Goal: Entertainment & Leisure: Consume media (video, audio)

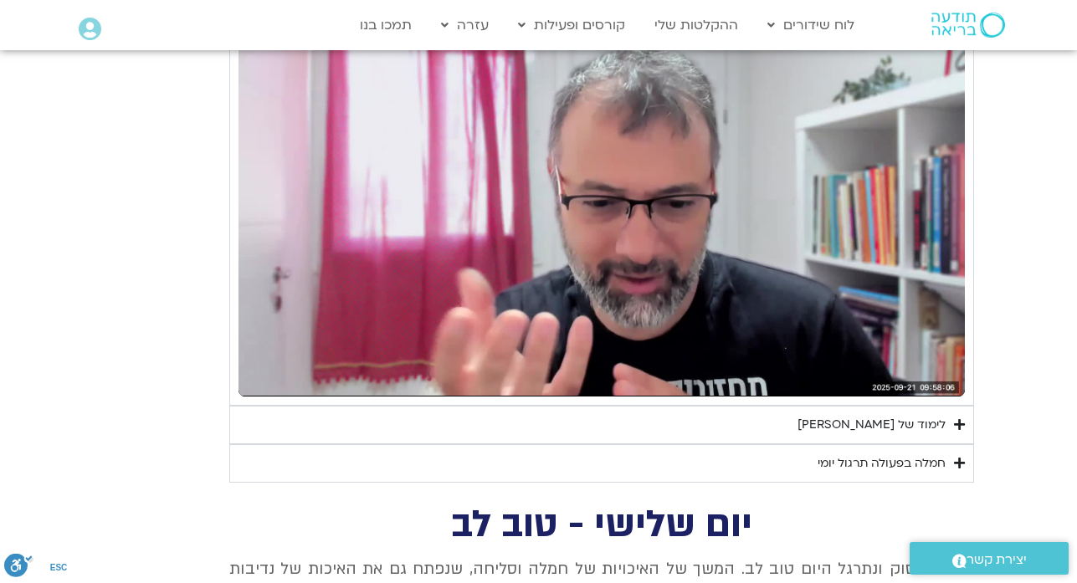
scroll to position [1880, 0]
type input "1640.5"
type input "88.776714"
type input "1640.5"
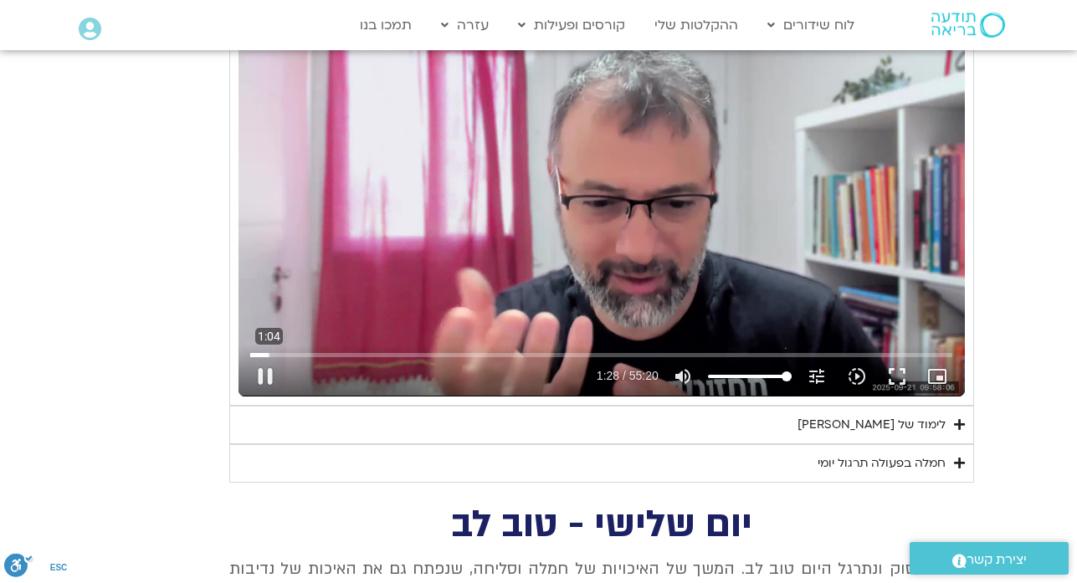
type input "89.018716"
type input "1640.5"
type input "89.180184"
type input "1640.5"
type input "89.320485"
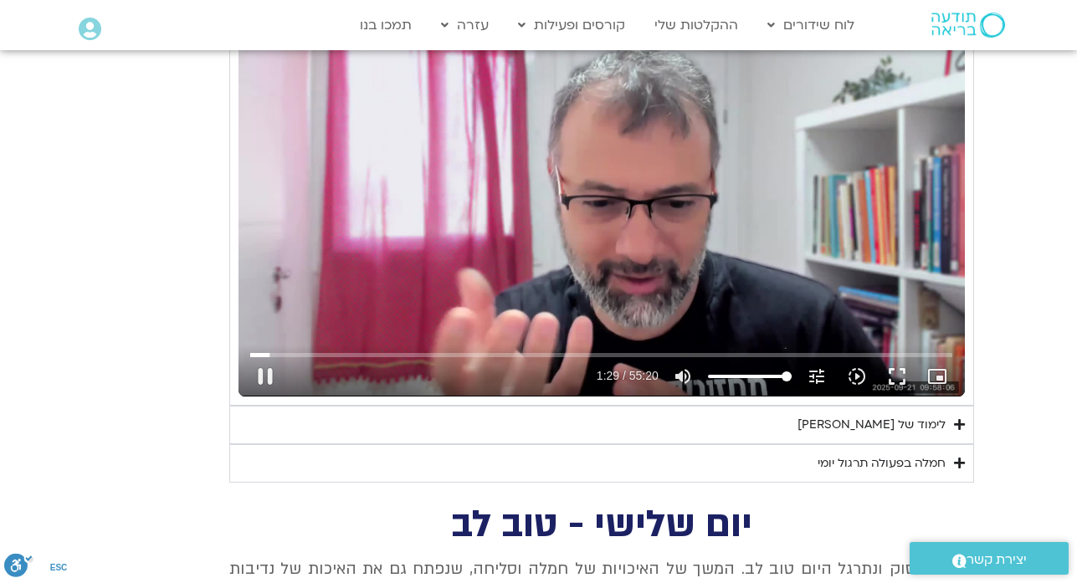
type input "1640.5"
type input "89.457215"
type input "1640.5"
type input "89.584333"
type input "1640.5"
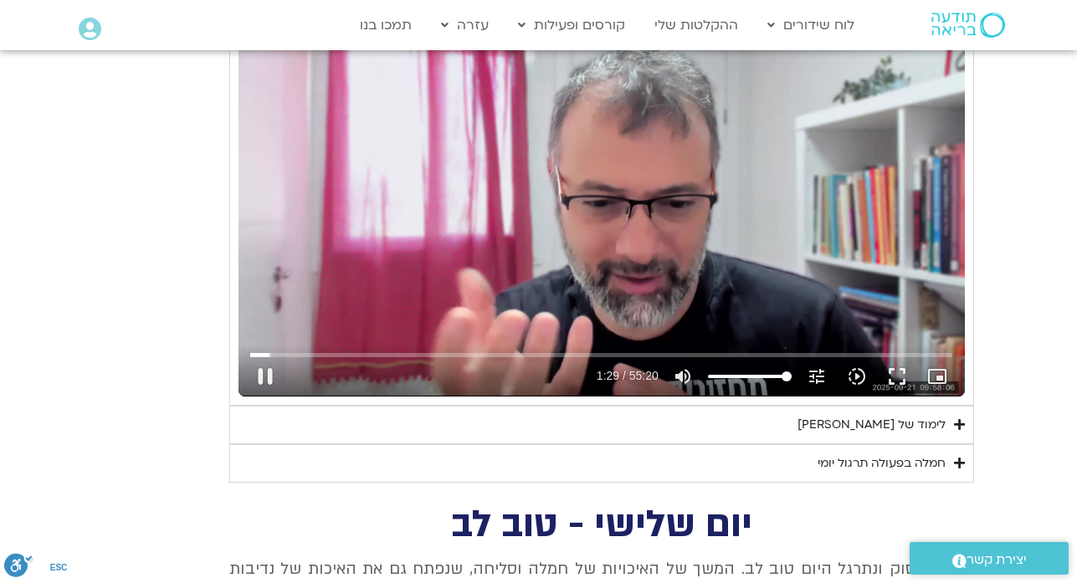
type input "89.72172"
type input "1640.5"
type input "89.851431"
type input "1640.5"
type input "89.98494"
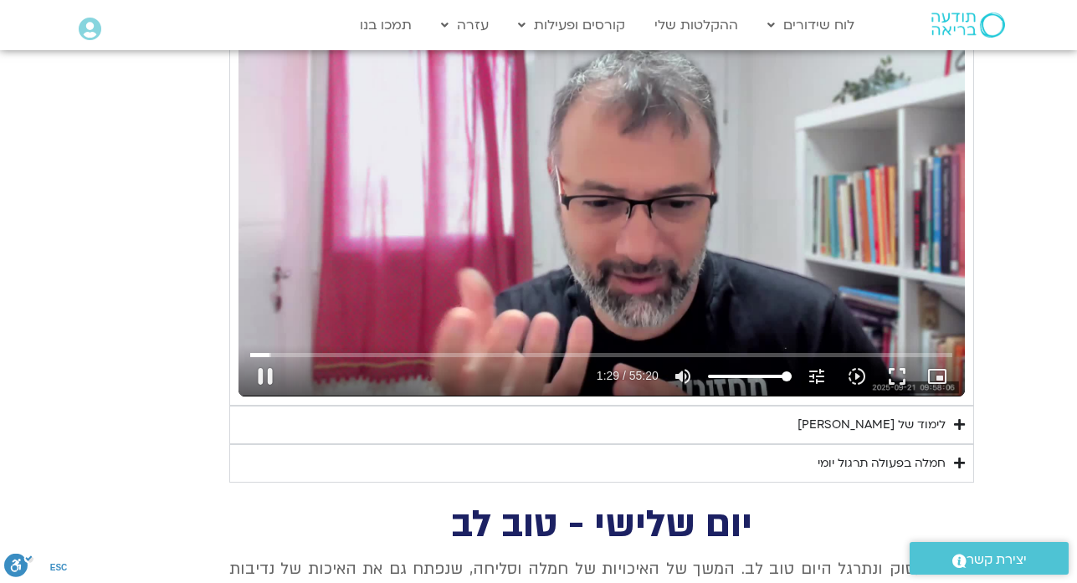
type input "1640.5"
type input "90.12279"
type input "1640.5"
type input "90.314708"
type input "1640.5"
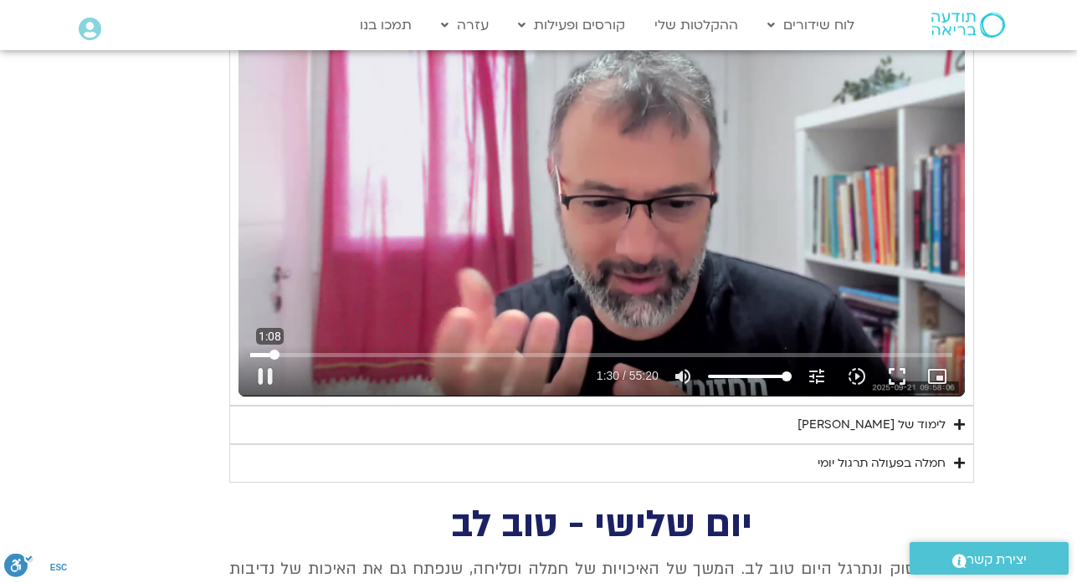
type input "90.457797"
type input "1640.5"
type input "90.608303"
type input "1640.5"
type input "90.827321"
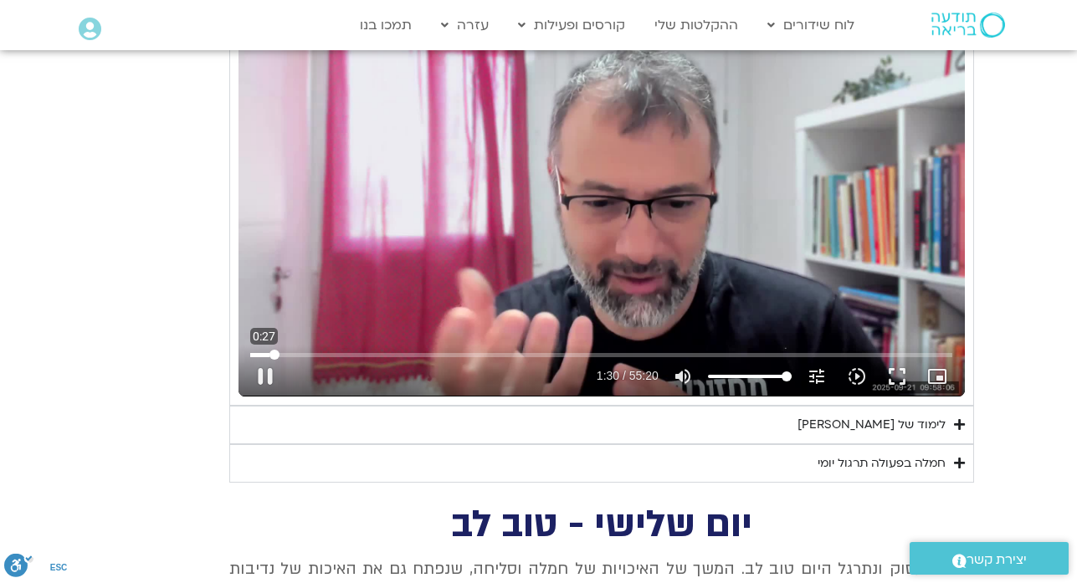
type input "1640.5"
type input "90.95893"
type input "1640.5"
type input "91.097863"
type input "1640.5"
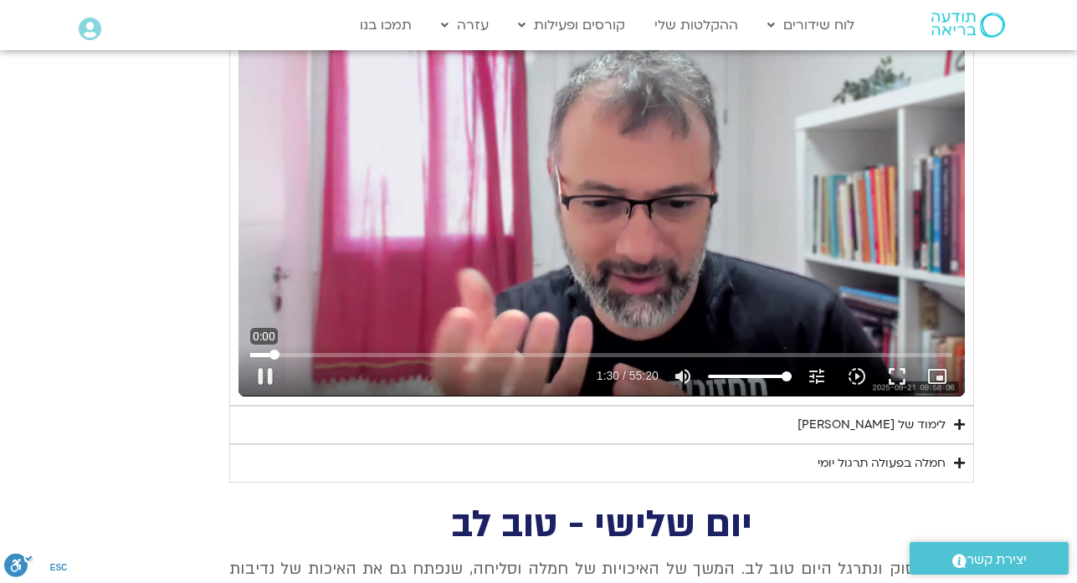
type input "91.237518"
type input "1640.5"
type input "91.374796"
type input "1640.5"
type input "91.507576"
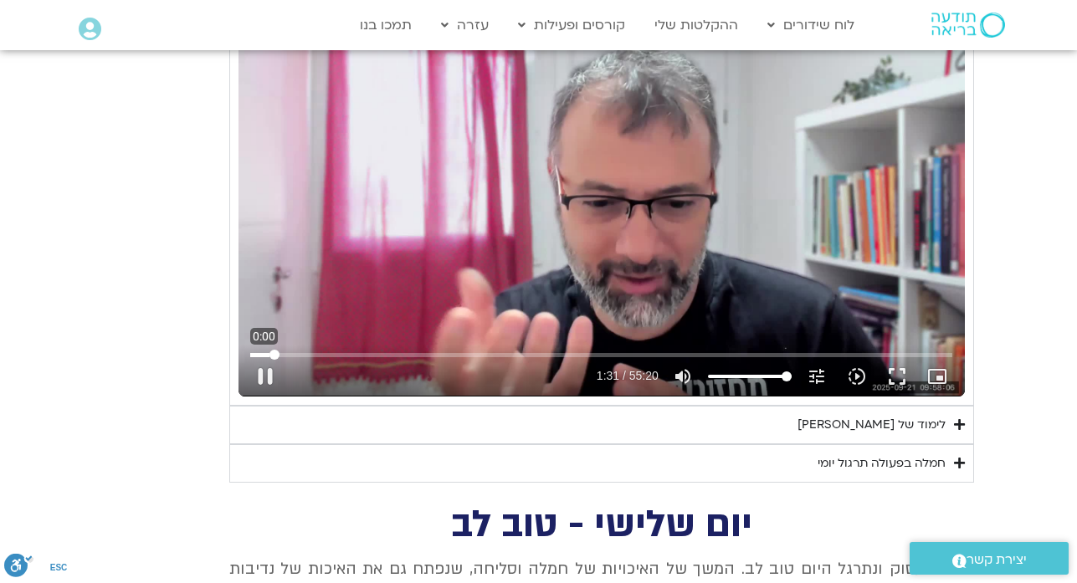
type input "1640.5"
type input "0"
click at [253, 353] on input "Seek" at bounding box center [601, 355] width 702 height 10
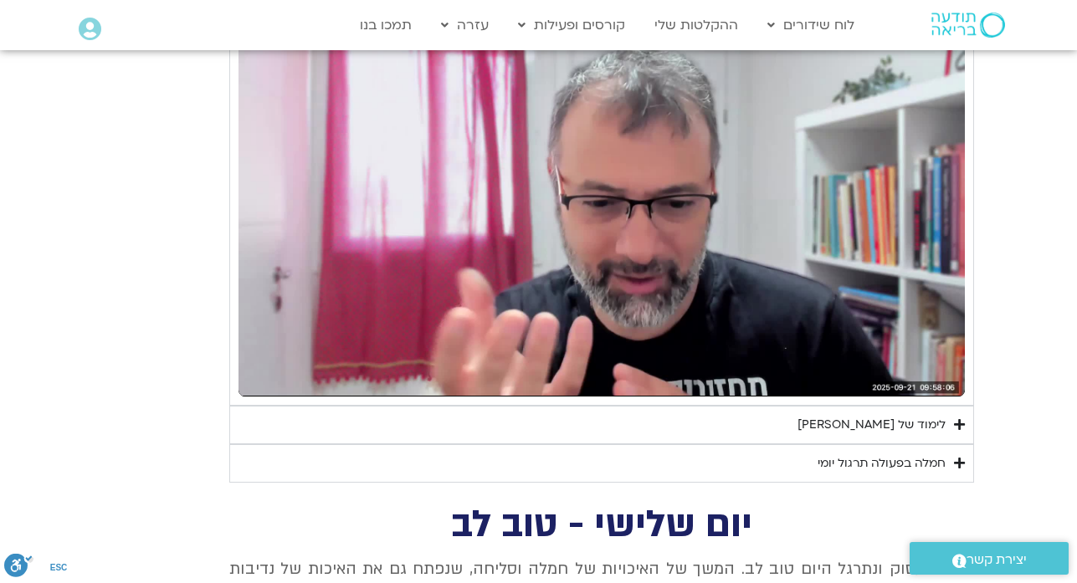
type input "1640.5"
type input "80.994344"
type input "1640.5"
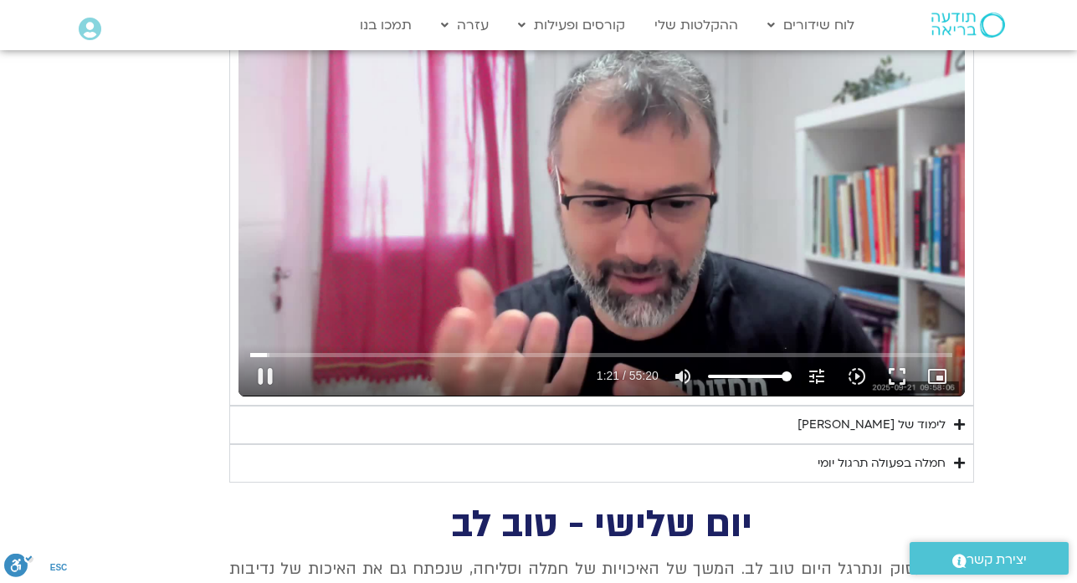
type input "81.127592"
type input "1640.5"
type input "81.148624"
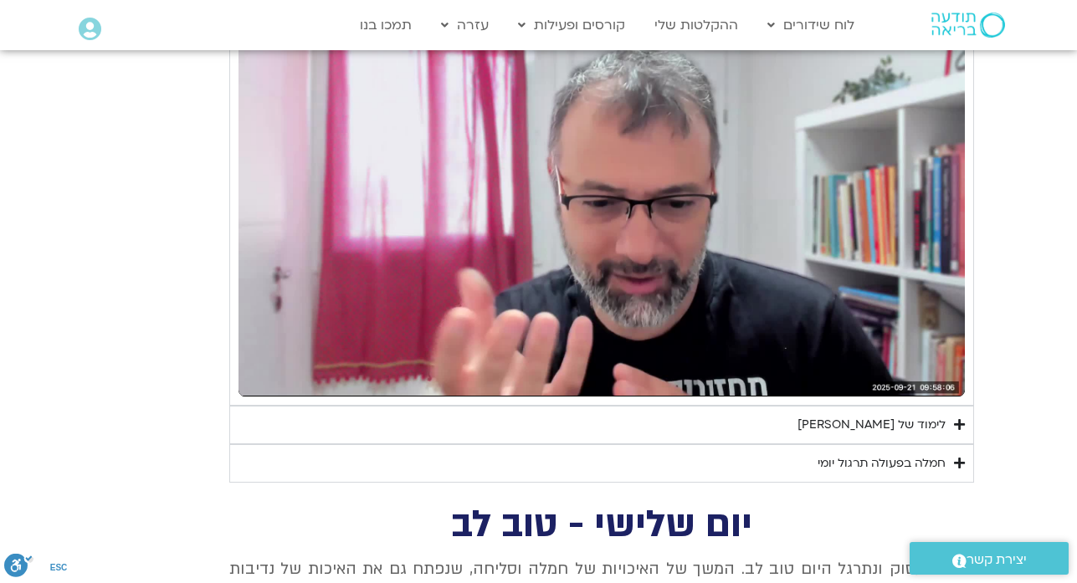
type input "1640.5"
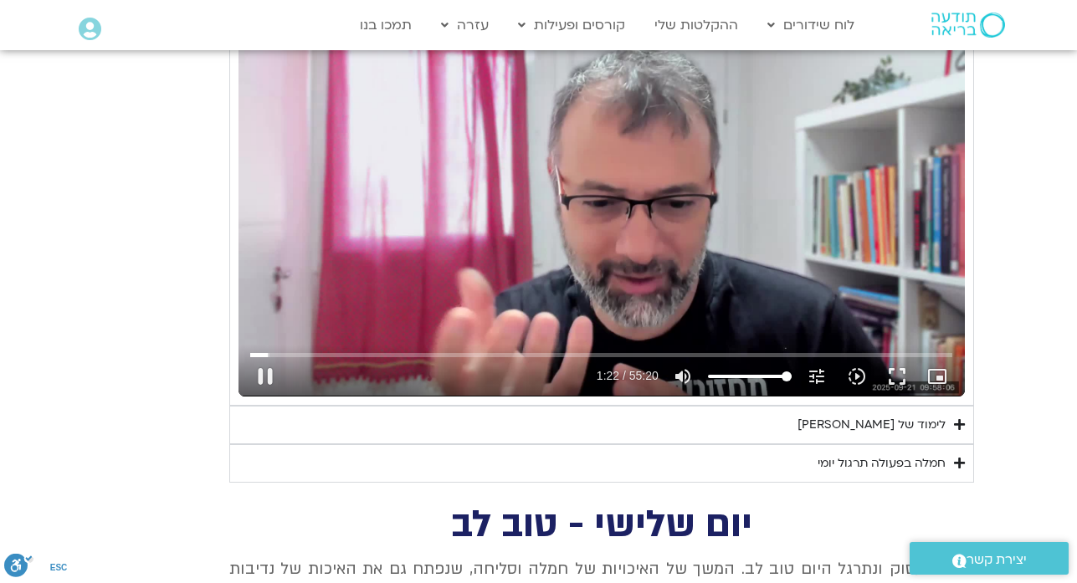
type input "82.051611"
type input "1640.5"
type input "82.122298"
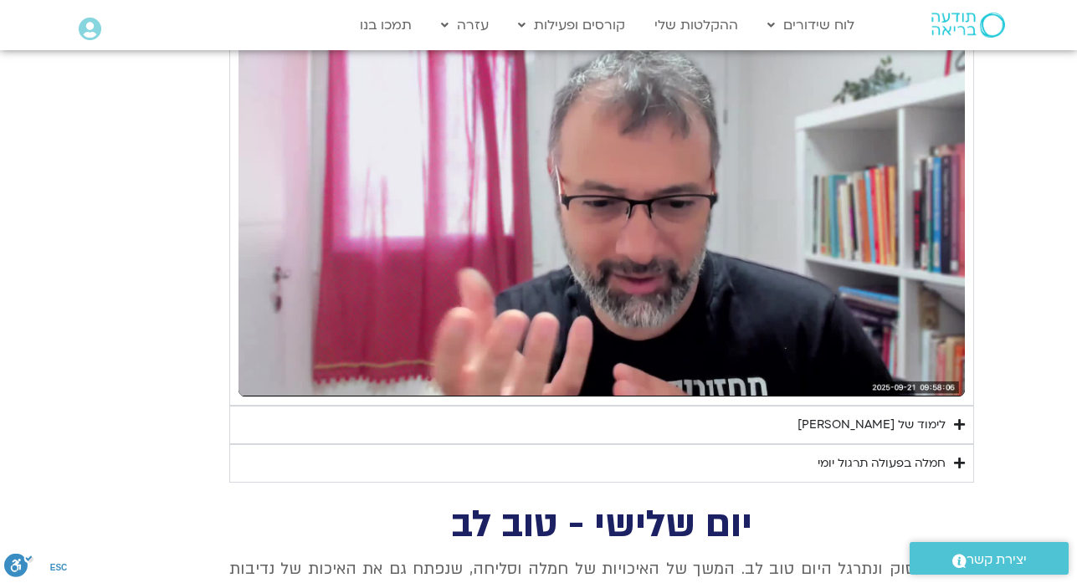
type input "1640.5"
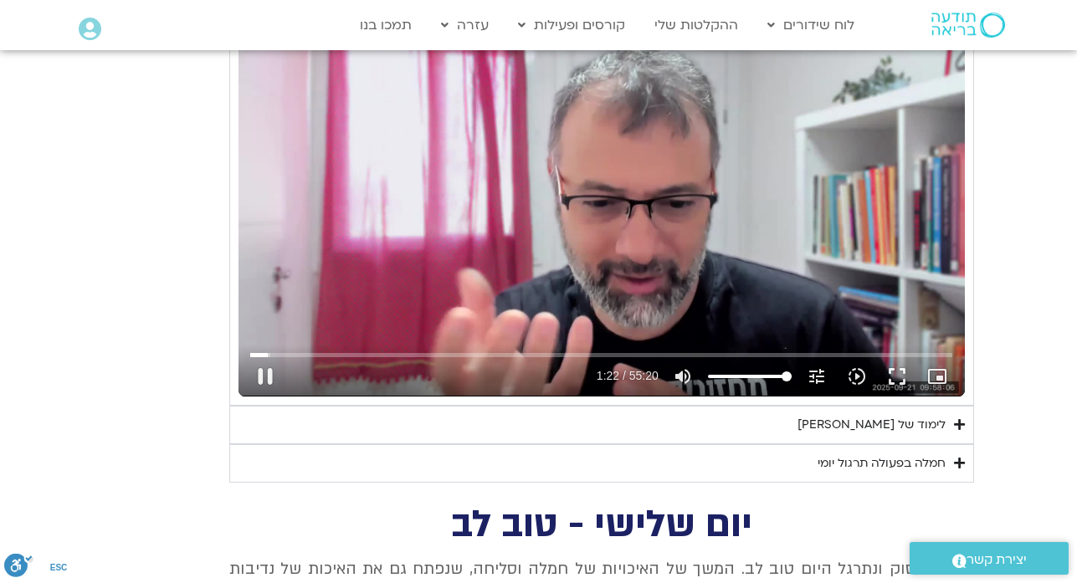
type input "82.639483"
type input "1640.5"
type input "82.792163"
type input "1640.5"
type input "82.924542"
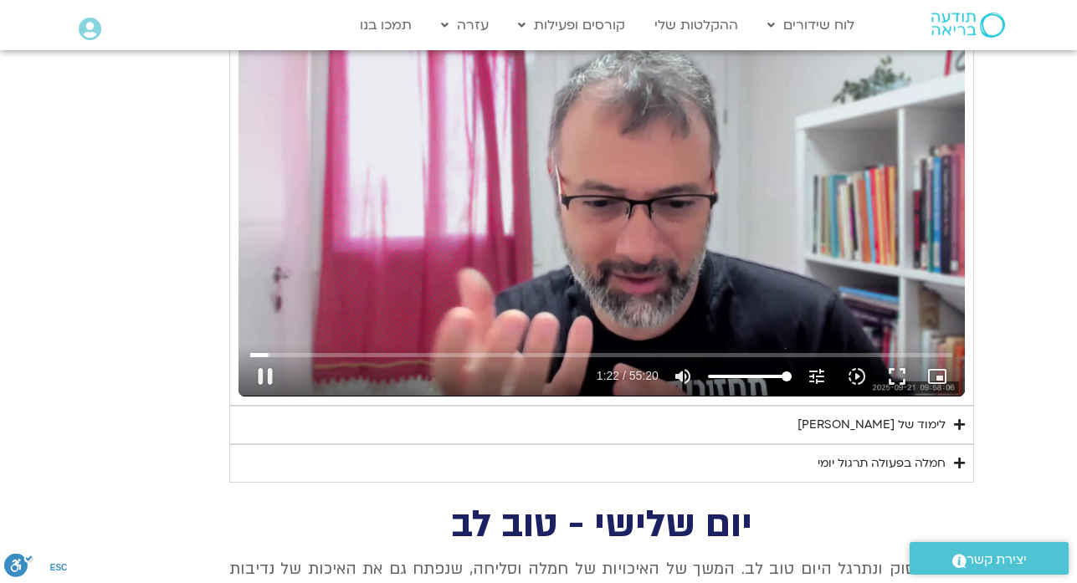
type input "1640.5"
type input "83.052876"
type input "1640.5"
type input "83.238789"
type input "1640.5"
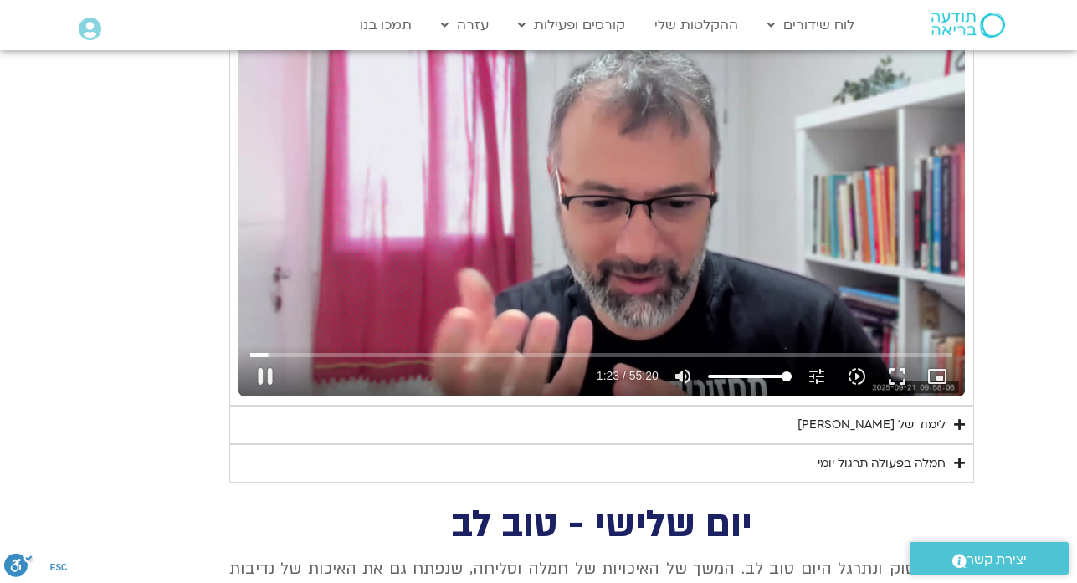
type input "83.364417"
type input "1640.5"
type input "83.543244"
type input "1640.5"
type input "83.657616"
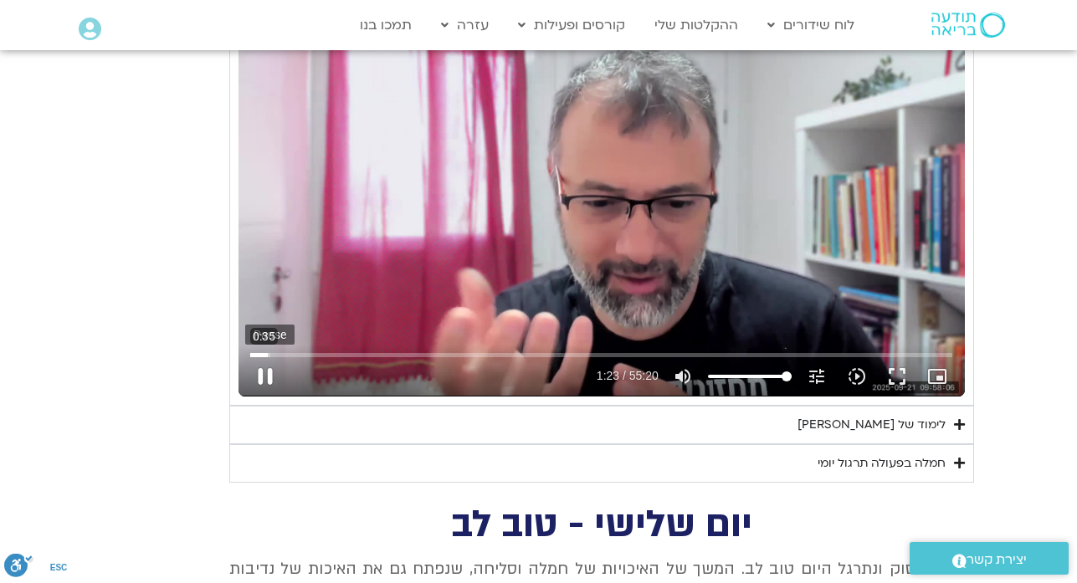
type input "1640.5"
type input "83.780007"
type input "1640.5"
type input "83.912482"
type input "1640.5"
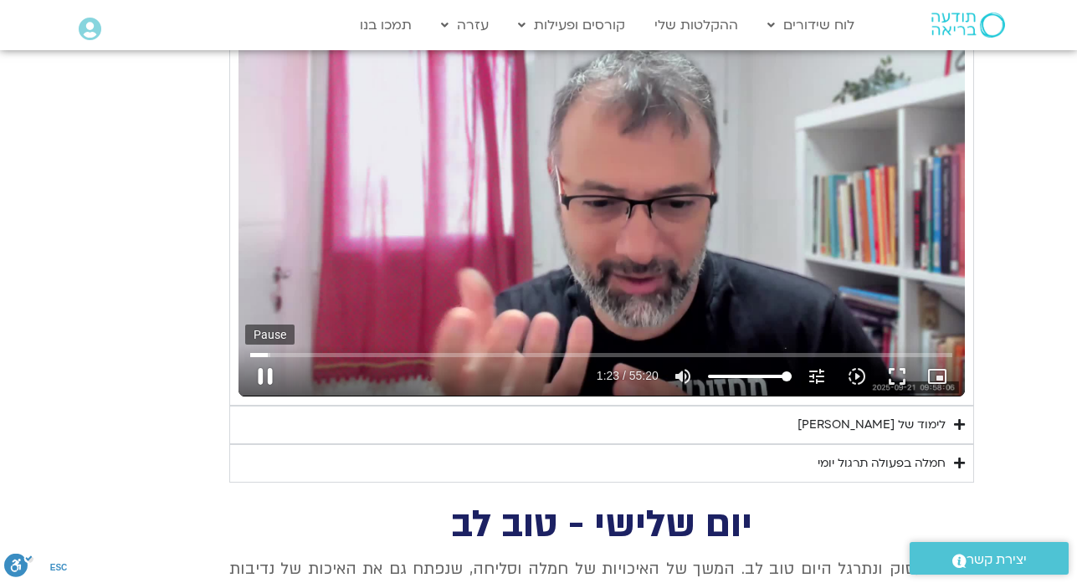
type input "84.044553"
type input "1640.5"
type input "84.177523"
type input "1640.5"
type input "84.302883"
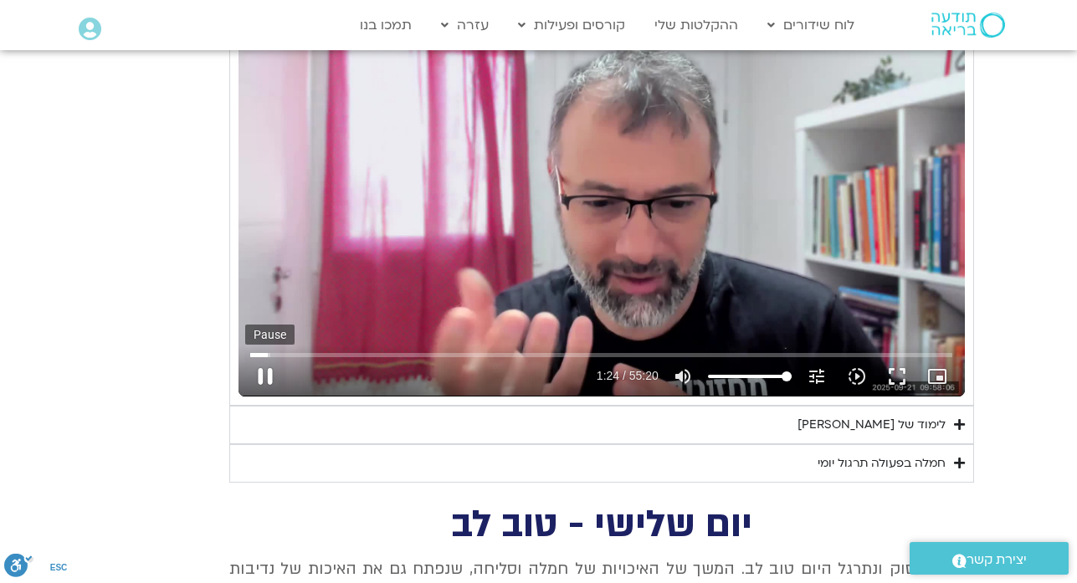
type input "1640.5"
type input "84.428144"
type input "1640.5"
type input "84.555955"
type input "1640.5"
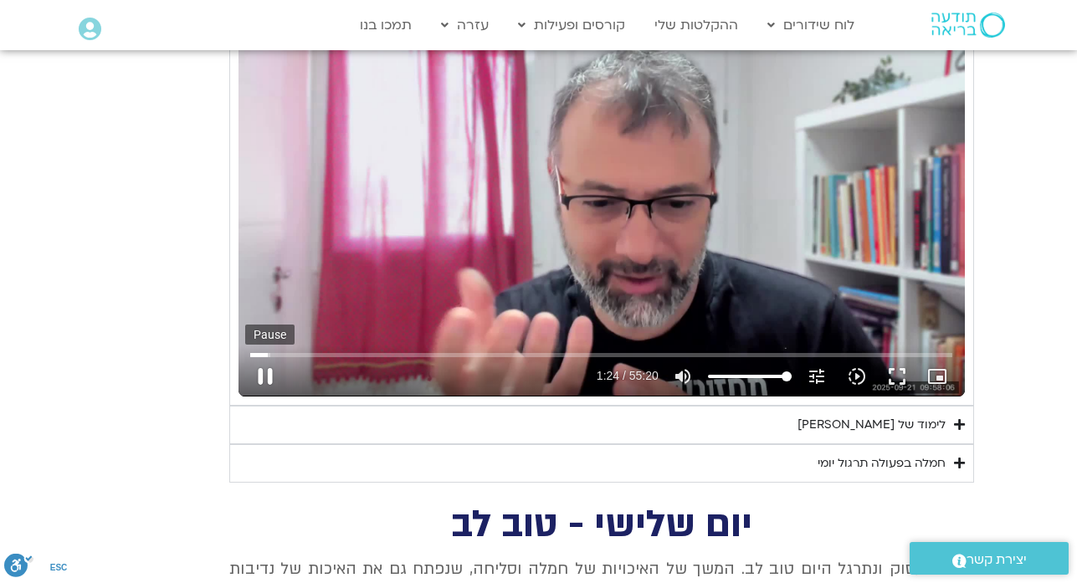
type input "84.681466"
type input "1640.5"
type input "84.811162"
type input "1640.5"
type input "84.937237"
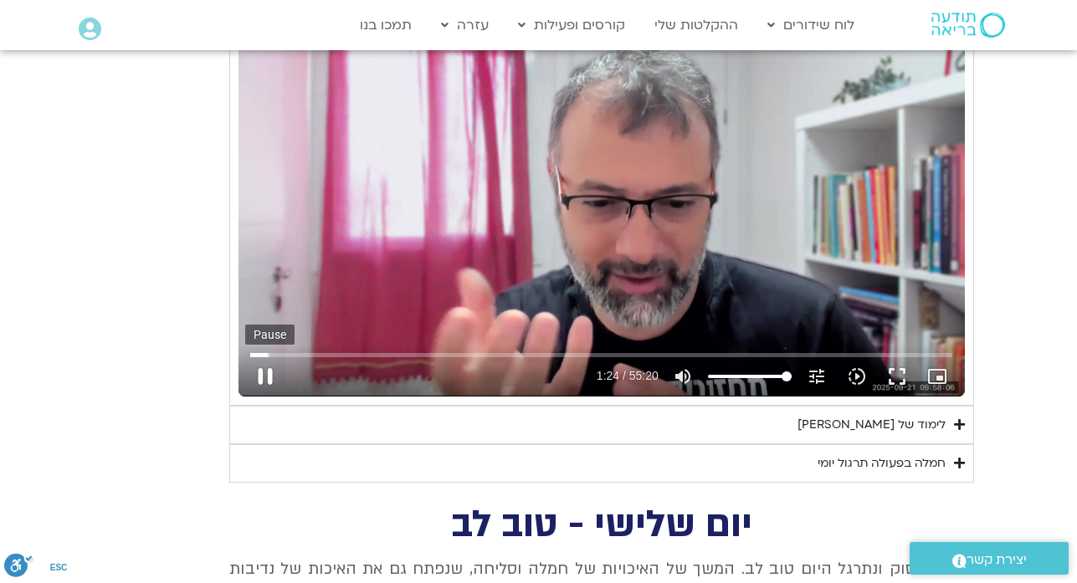
type input "1640.5"
type input "85.069791"
type input "1640.5"
type input "85.201154"
type input "1640.5"
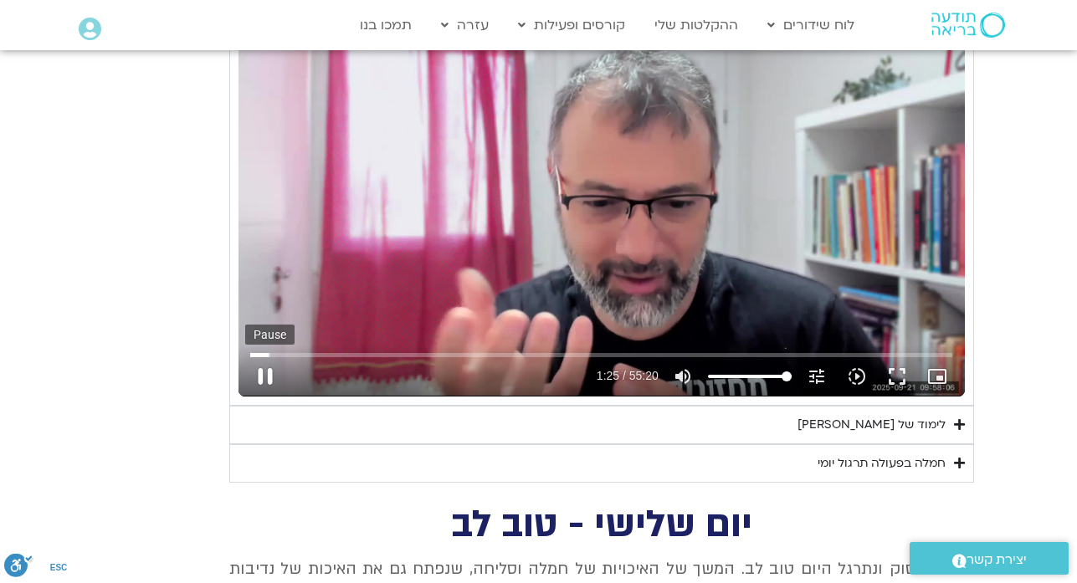
type input "85.329066"
type input "1640.5"
type input "85.458158"
type input "1640.5"
type input "85.584829"
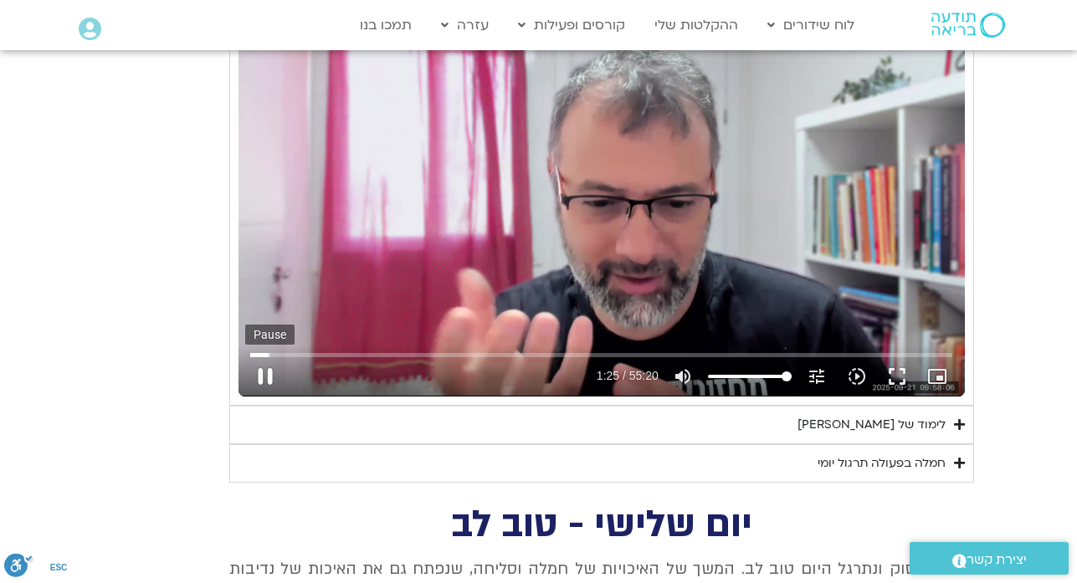
type input "1640.5"
type input "85.710095"
type input "1640.5"
type input "85.837472"
type input "1640.5"
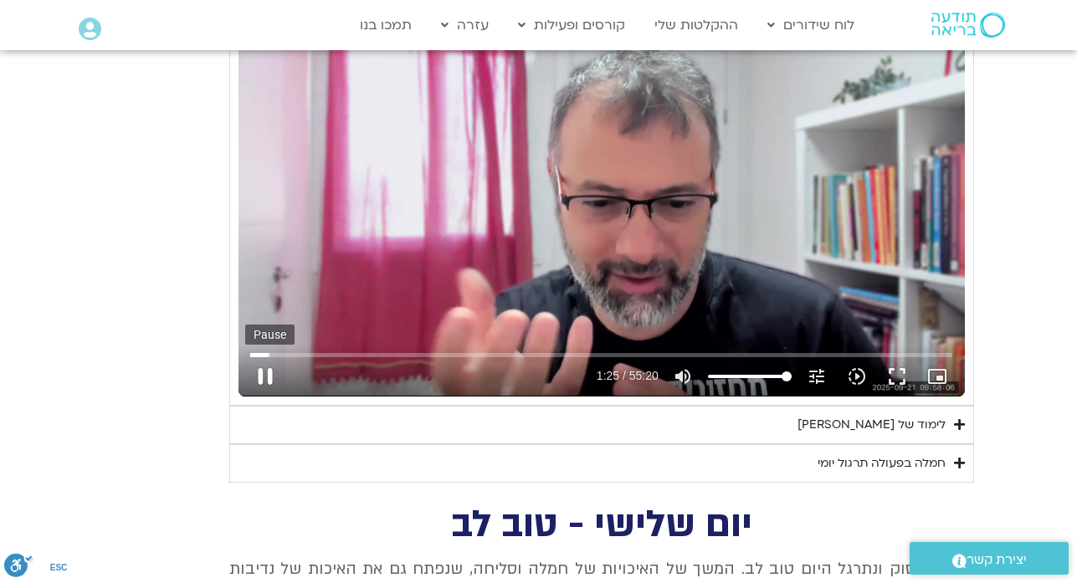
type input "85.968471"
type input "1640.5"
type input "86.097872"
type input "1640.5"
type input "86.22822"
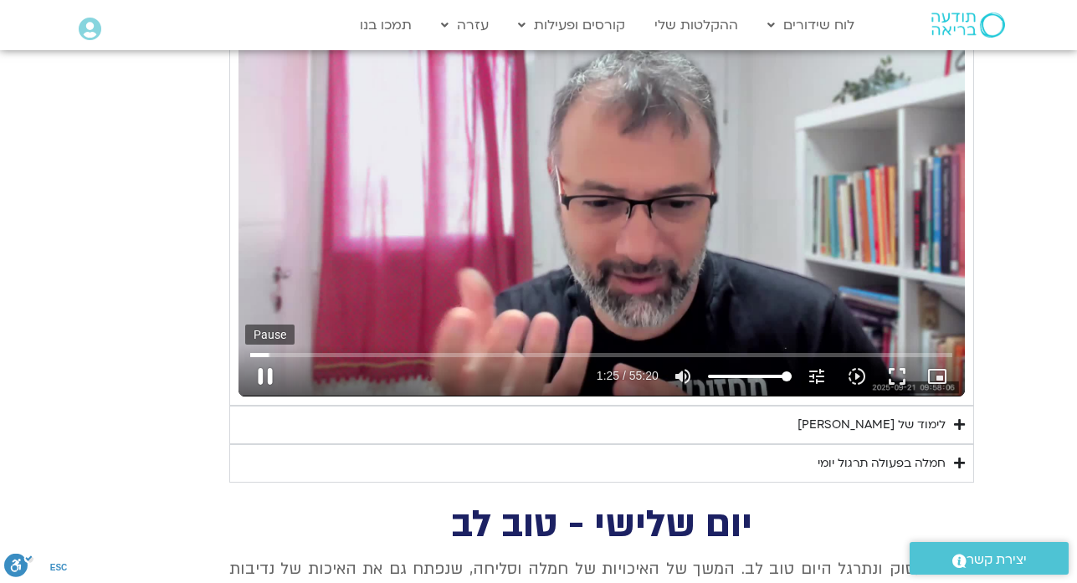
type input "1640.5"
type input "86.362293"
type input "1640.5"
type input "86.491129"
type input "1640.5"
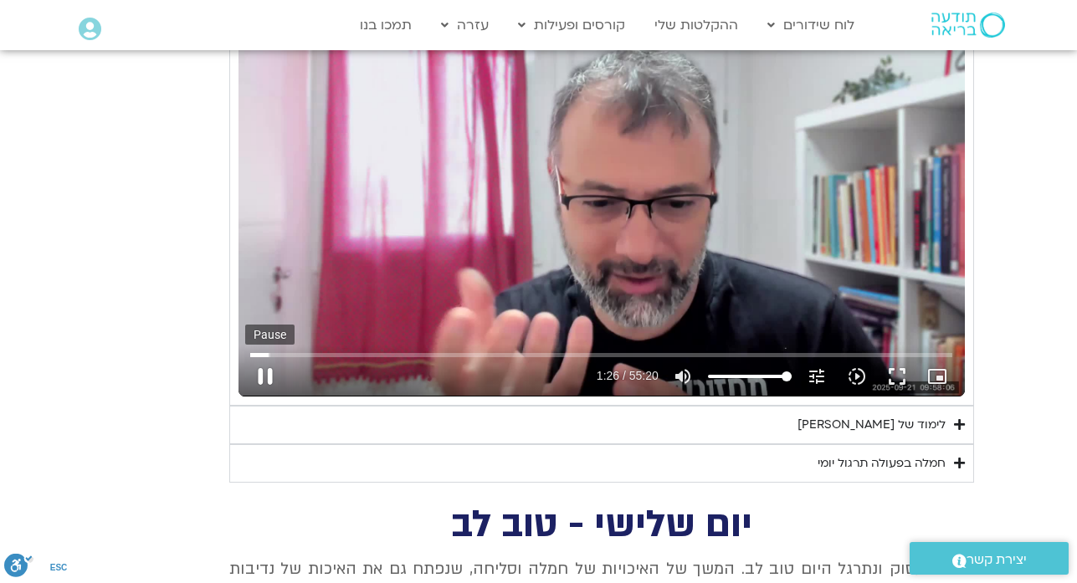
click at [267, 373] on button "pause" at bounding box center [265, 376] width 40 height 40
type input "86.795775"
type input "1640.5"
